Goal: Task Accomplishment & Management: Manage account settings

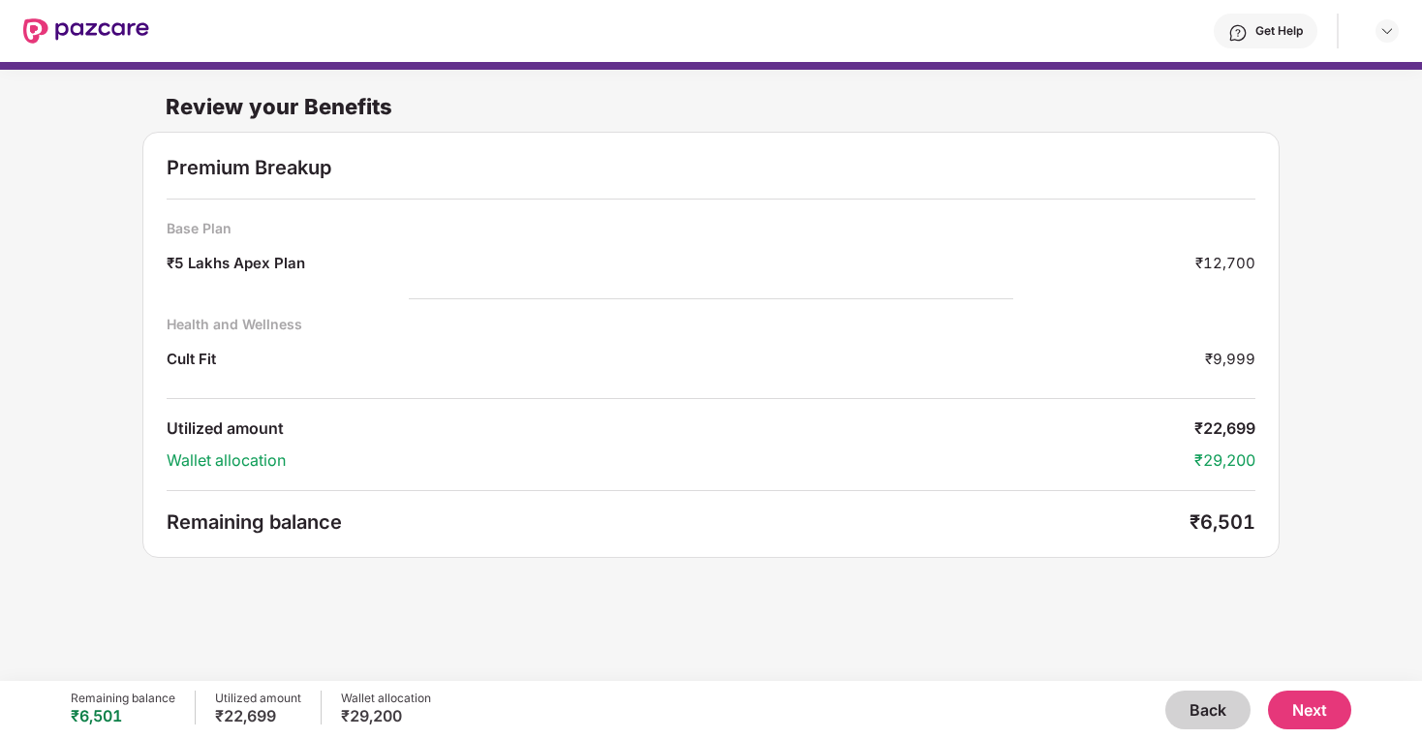
click at [1189, 708] on button "Back" at bounding box center [1207, 710] width 85 height 39
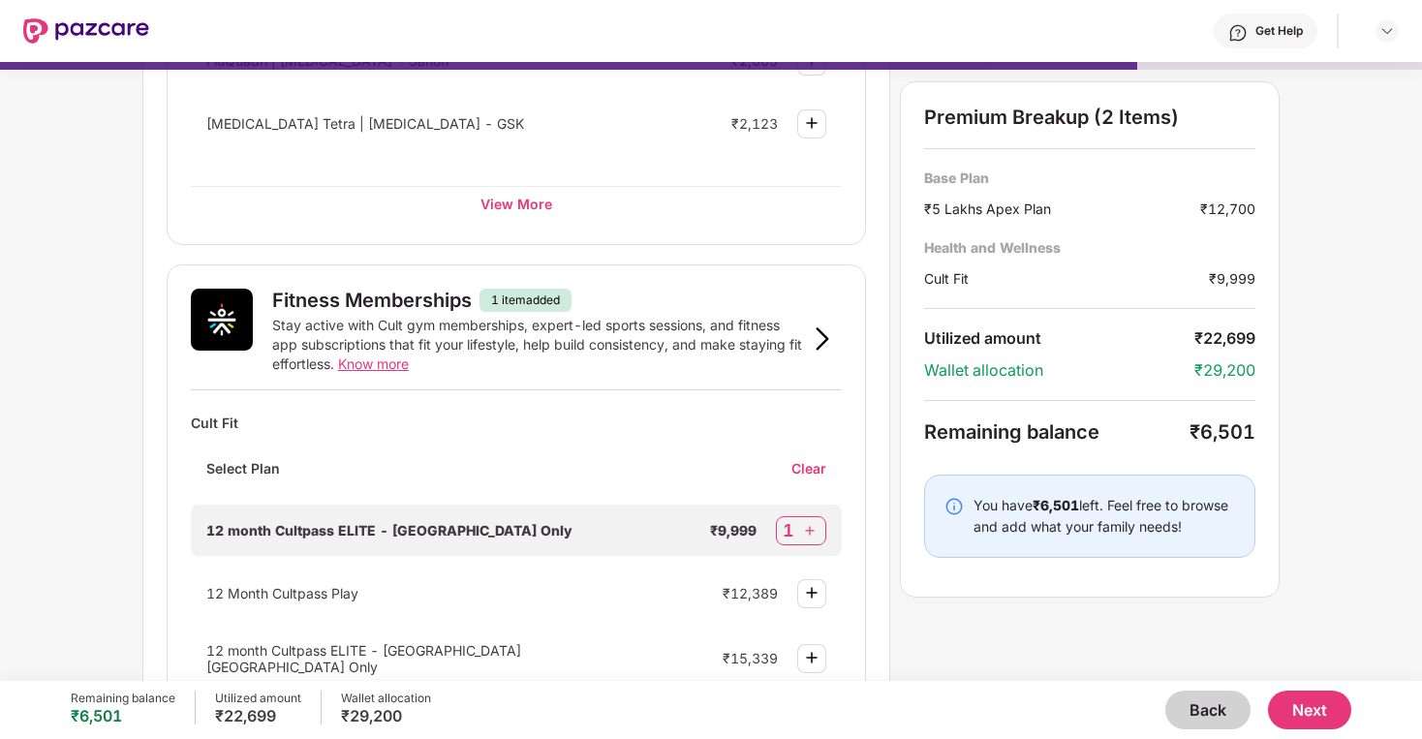
scroll to position [537, 0]
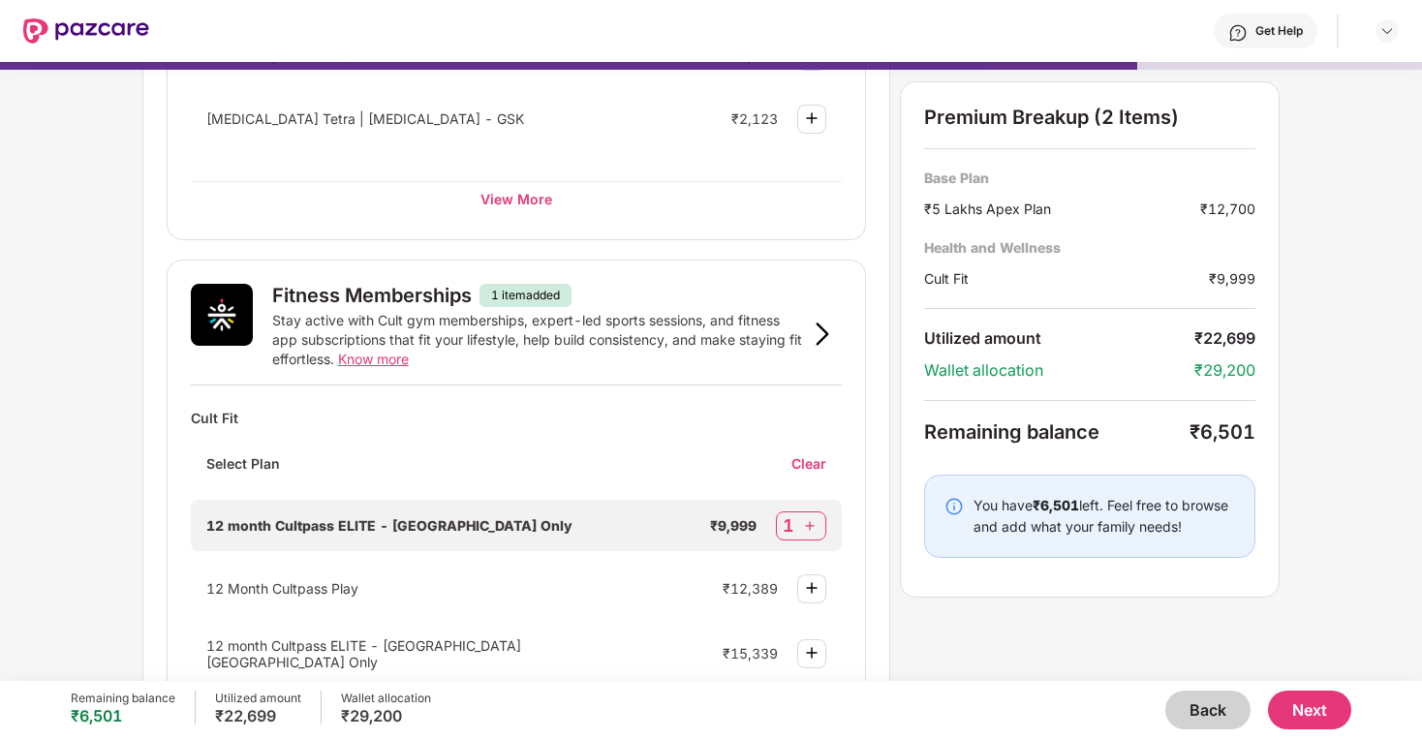
click at [1297, 704] on button "Next" at bounding box center [1309, 710] width 83 height 39
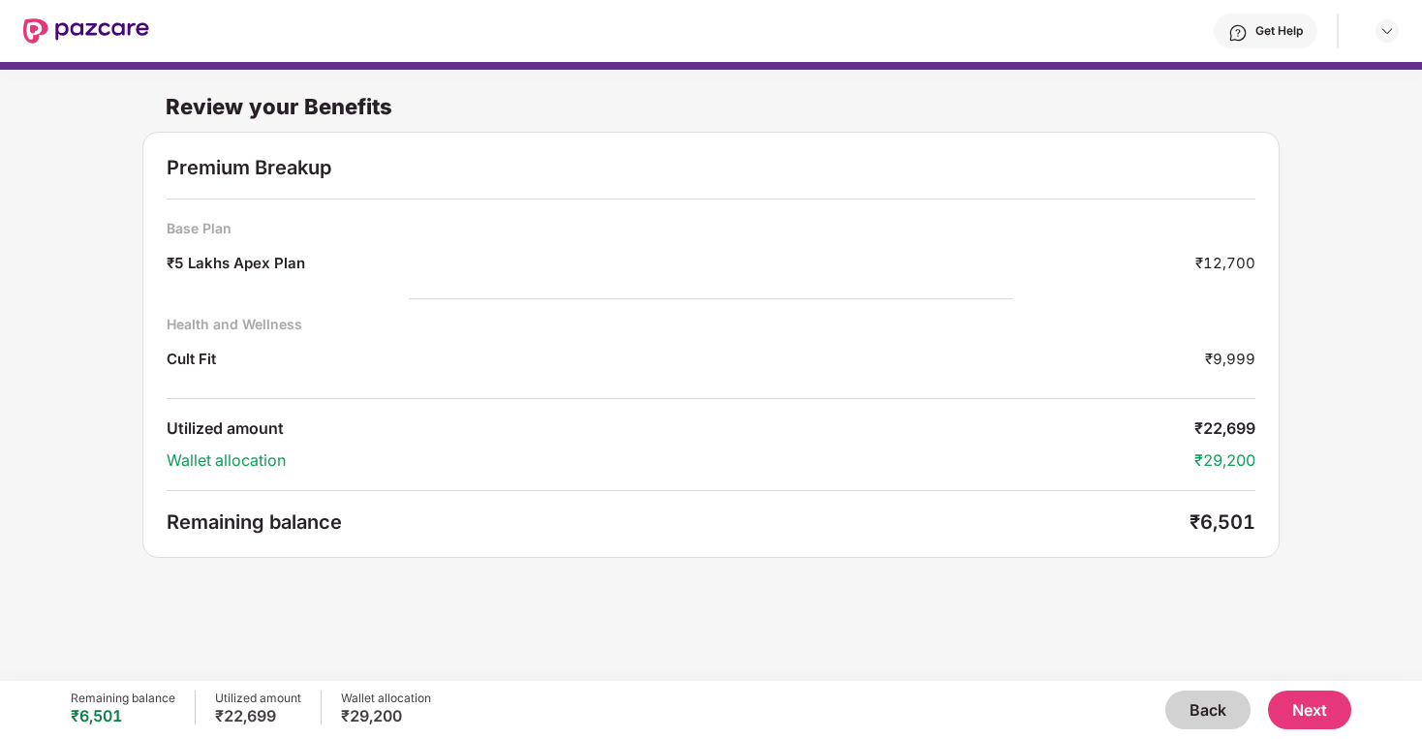
click at [1307, 705] on button "Next" at bounding box center [1309, 710] width 83 height 39
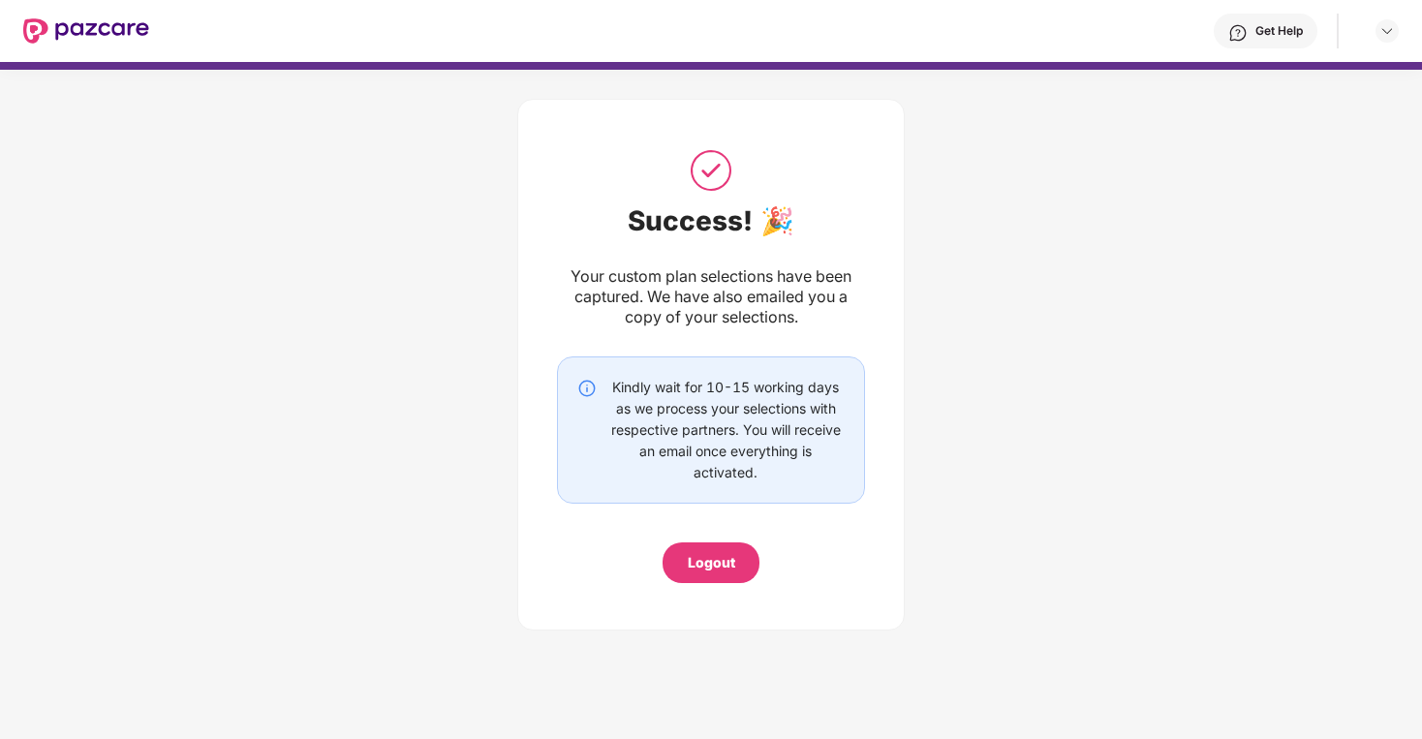
click at [107, 28] on img at bounding box center [86, 30] width 126 height 25
click at [1378, 26] on div at bounding box center [1387, 30] width 23 height 23
click at [1379, 30] on img at bounding box center [1386, 30] width 15 height 15
click at [1264, 38] on div "Get Help" at bounding box center [1278, 30] width 47 height 15
click at [1384, 26] on img at bounding box center [1386, 30] width 15 height 15
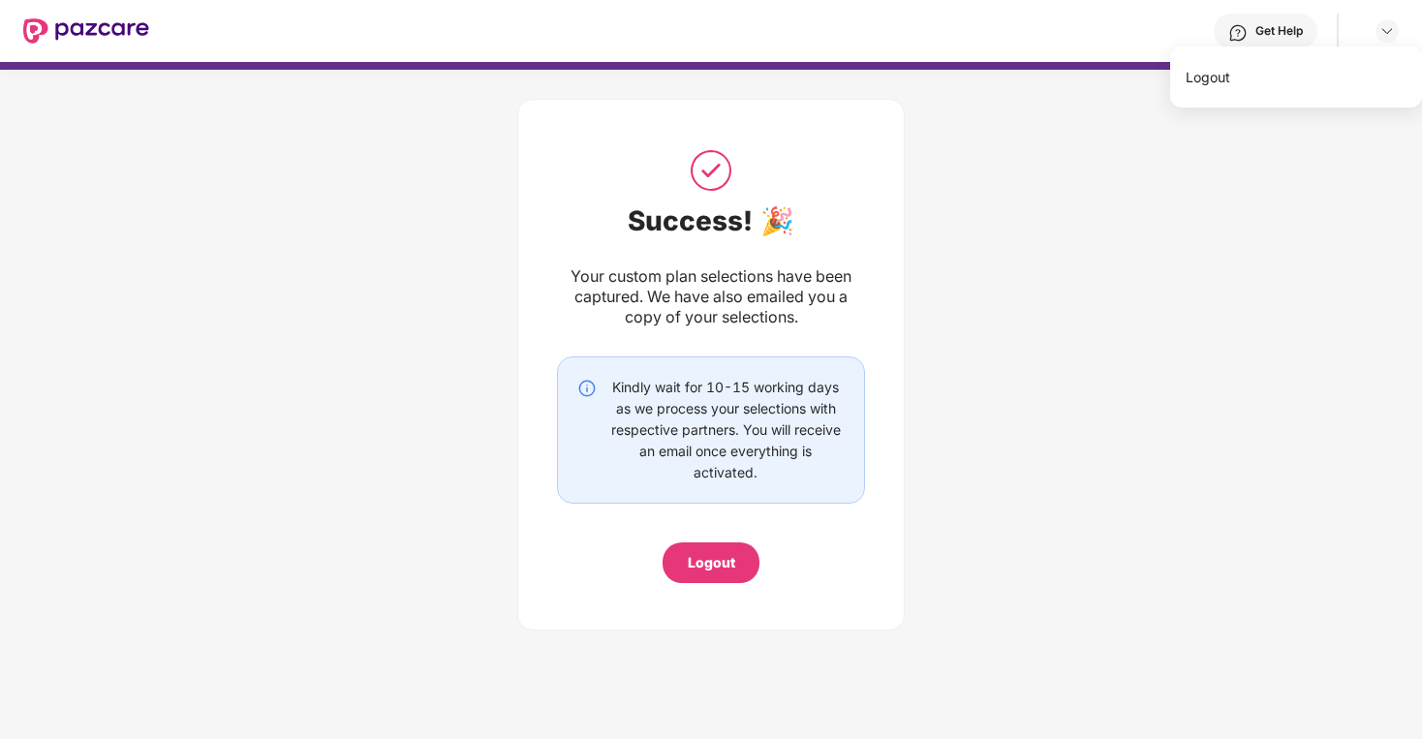
click at [1133, 211] on div "Success! 🎉 Your custom plan selections have been captured. We have also emailed…" at bounding box center [711, 360] width 1422 height 580
